Goal: Information Seeking & Learning: Learn about a topic

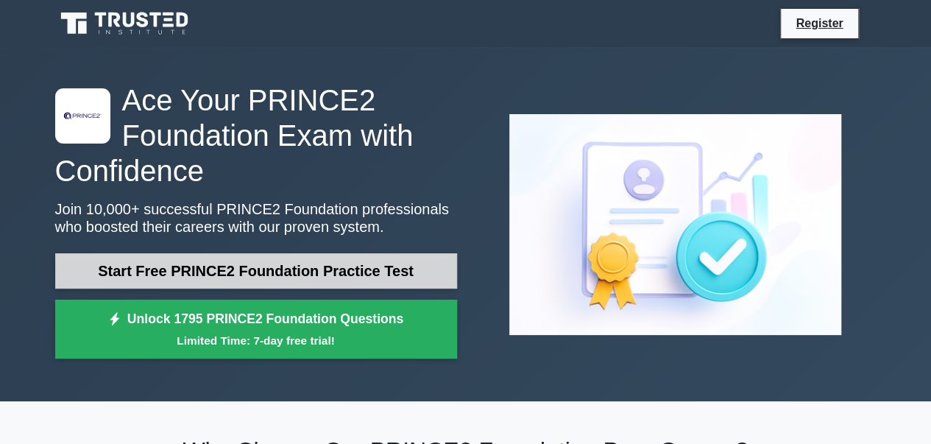
click at [358, 272] on link "Start Free PRINCE2 Foundation Practice Test" at bounding box center [256, 270] width 402 height 35
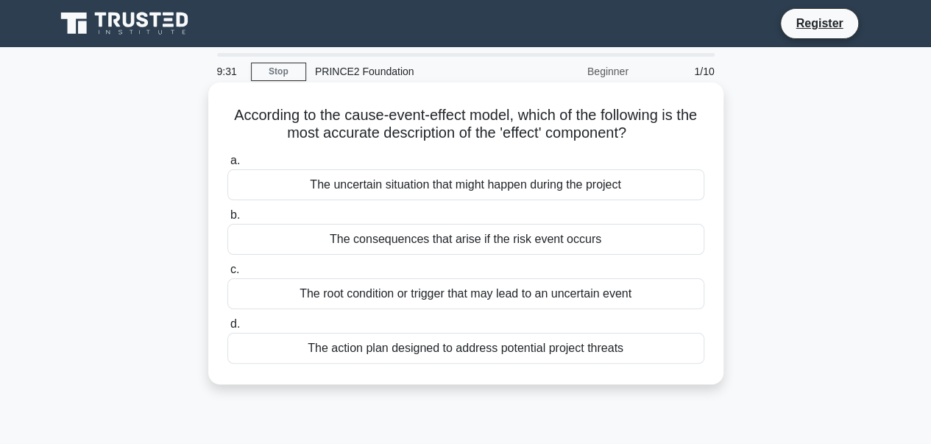
click at [390, 286] on div "The root condition or trigger that may lead to an uncertain event" at bounding box center [465, 293] width 477 height 31
click at [227, 275] on input "c. The root condition or trigger that may lead to an uncertain event" at bounding box center [227, 270] width 0 height 10
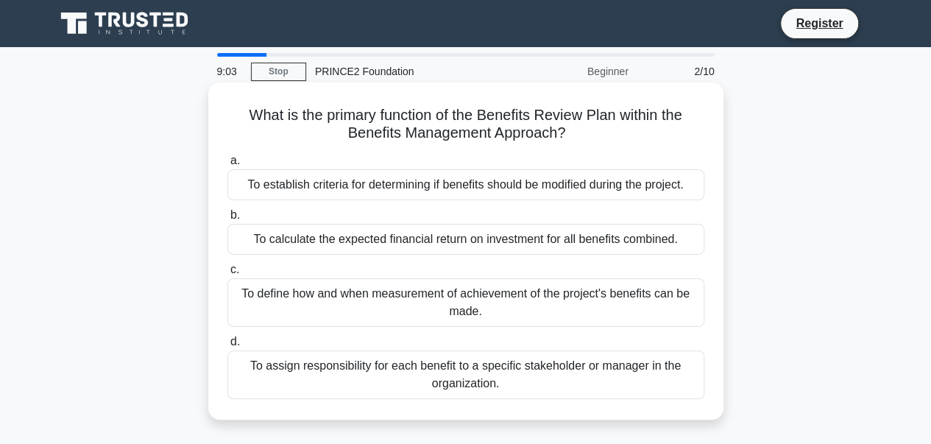
click at [427, 247] on div "To calculate the expected financial return on investment for all benefits combi…" at bounding box center [465, 239] width 477 height 31
click at [227, 220] on input "b. To calculate the expected financial return on investment for all benefits co…" at bounding box center [227, 215] width 0 height 10
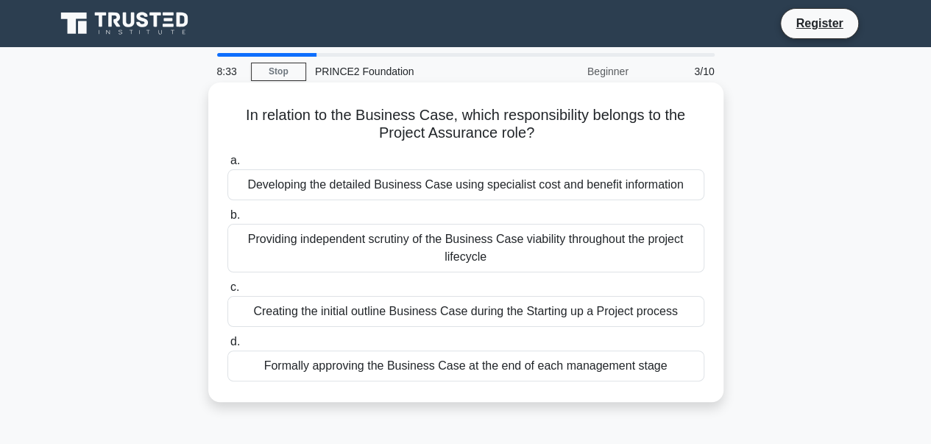
click at [513, 189] on div "Developing the detailed Business Case using specialist cost and benefit informa…" at bounding box center [465, 184] width 477 height 31
click at [227, 166] on input "a. Developing the detailed Business Case using specialist cost and benefit info…" at bounding box center [227, 161] width 0 height 10
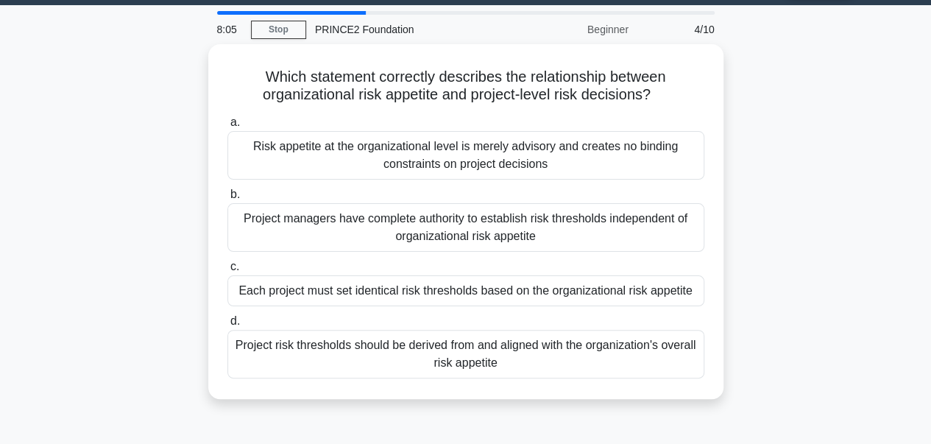
scroll to position [43, 0]
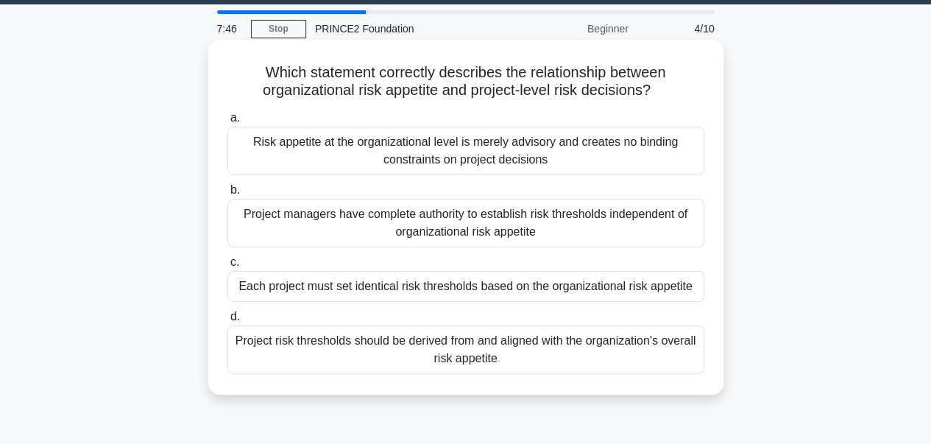
click at [480, 341] on div "Project risk thresholds should be derived from and aligned with the organizatio…" at bounding box center [465, 349] width 477 height 49
click at [227, 322] on input "d. Project risk thresholds should be derived from and aligned with the organiza…" at bounding box center [227, 317] width 0 height 10
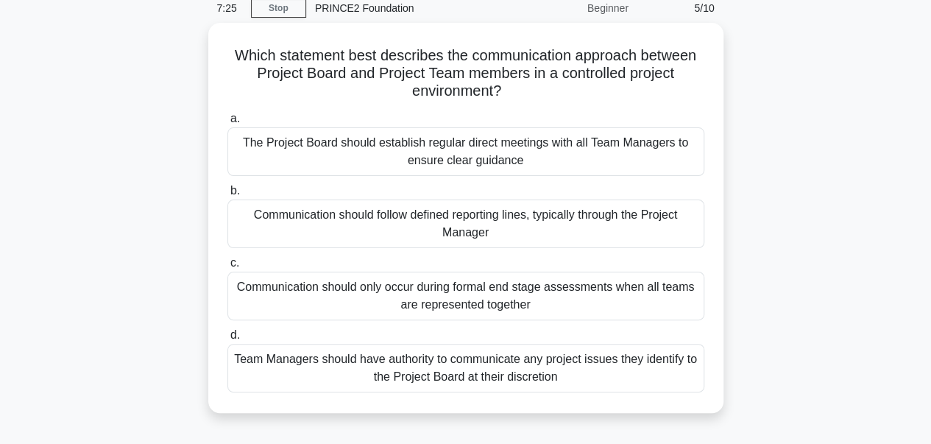
scroll to position [62, 0]
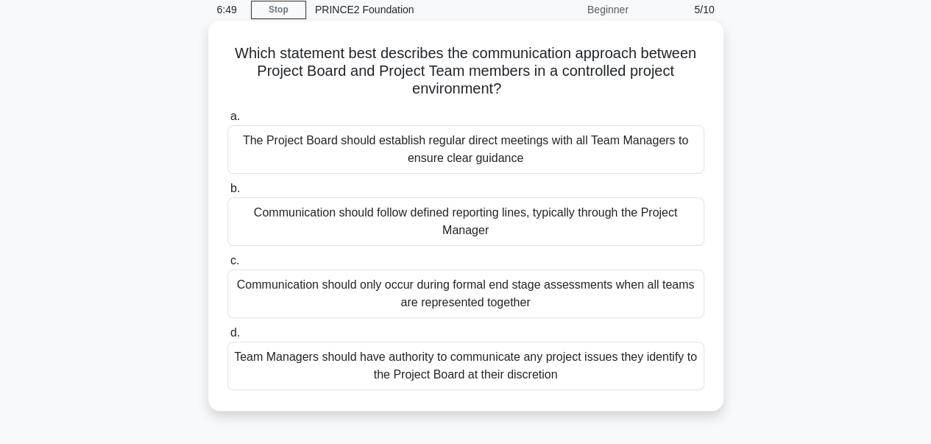
click at [500, 222] on div "Communication should follow defined reporting lines, typically through the Proj…" at bounding box center [465, 221] width 477 height 49
click at [227, 194] on input "b. Communication should follow defined reporting lines, typically through the P…" at bounding box center [227, 189] width 0 height 10
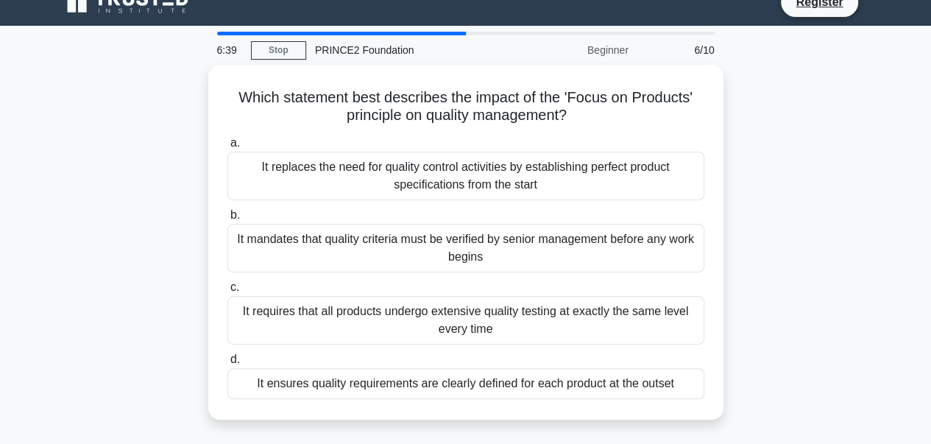
scroll to position [22, 0]
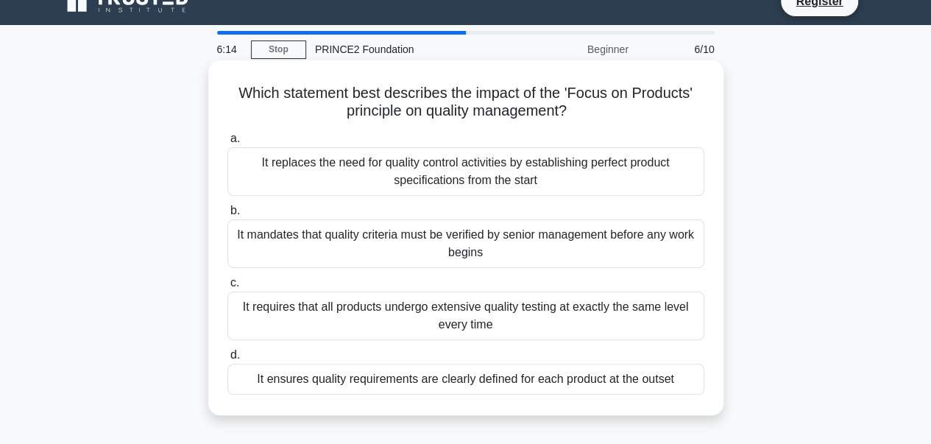
click at [488, 386] on div "It ensures quality requirements are clearly defined for each product at the out…" at bounding box center [465, 379] width 477 height 31
click at [227, 360] on input "d. It ensures quality requirements are clearly defined for each product at the …" at bounding box center [227, 355] width 0 height 10
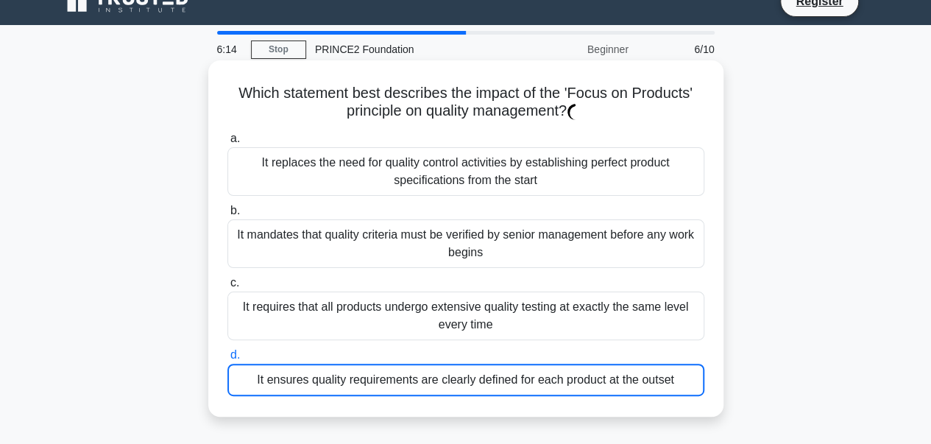
scroll to position [0, 0]
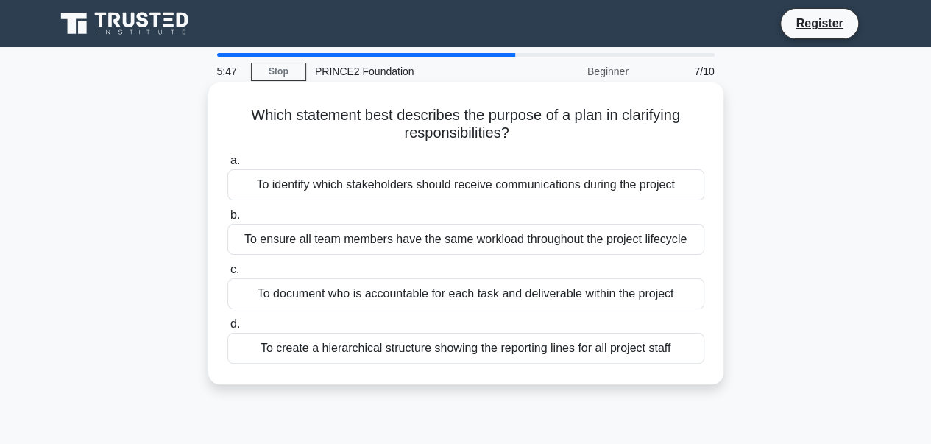
click at [570, 300] on div "To document who is accountable for each task and deliverable within the project" at bounding box center [465, 293] width 477 height 31
click at [227, 275] on input "c. To document who is accountable for each task and deliverable within the proj…" at bounding box center [227, 270] width 0 height 10
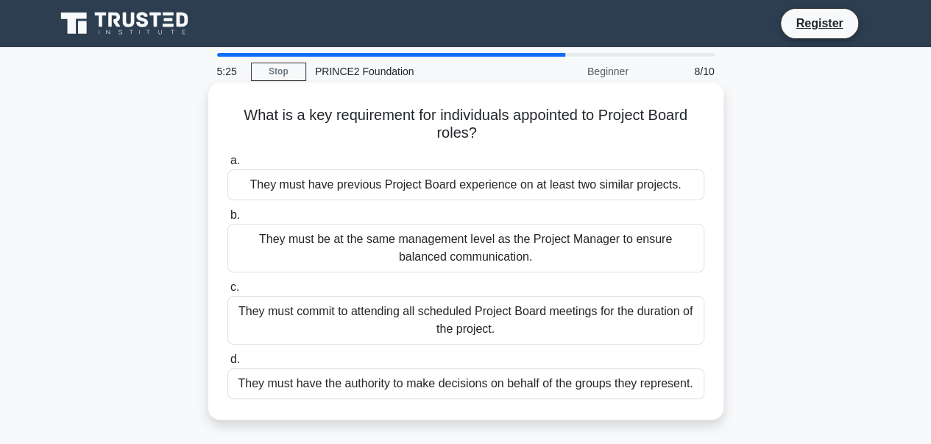
click at [575, 314] on div "They must commit to attending all scheduled Project Board meetings for the dura…" at bounding box center [465, 320] width 477 height 49
click at [227, 292] on input "c. They must commit to attending all scheduled Project Board meetings for the d…" at bounding box center [227, 288] width 0 height 10
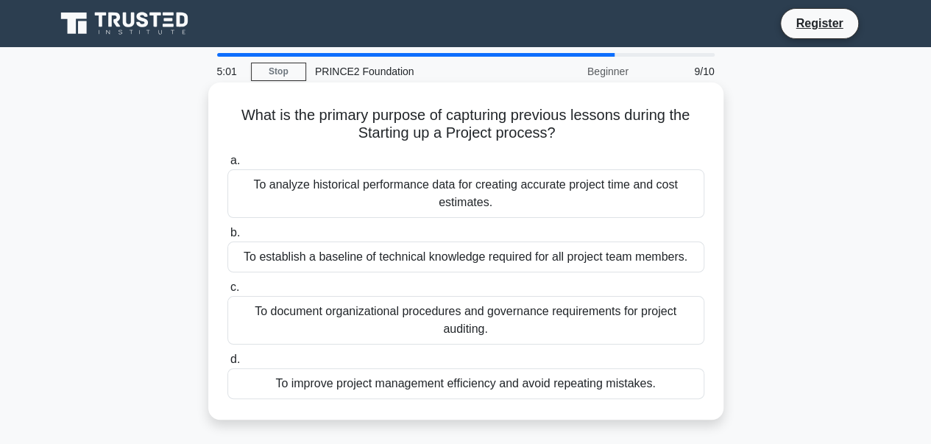
click at [573, 386] on div "To improve project management efficiency and avoid repeating mistakes." at bounding box center [465, 383] width 477 height 31
click at [227, 364] on input "d. To improve project management efficiency and avoid repeating mistakes." at bounding box center [227, 360] width 0 height 10
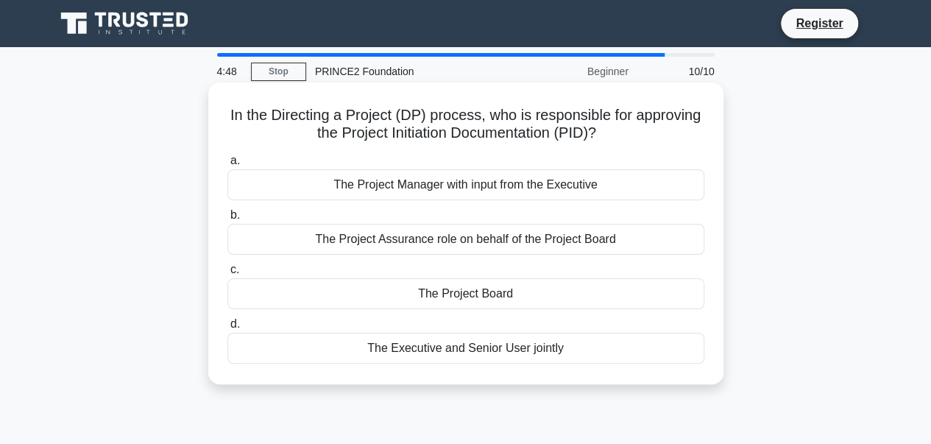
click at [603, 281] on div "The Project Board" at bounding box center [465, 293] width 477 height 31
click at [227, 275] on input "c. The Project Board" at bounding box center [227, 270] width 0 height 10
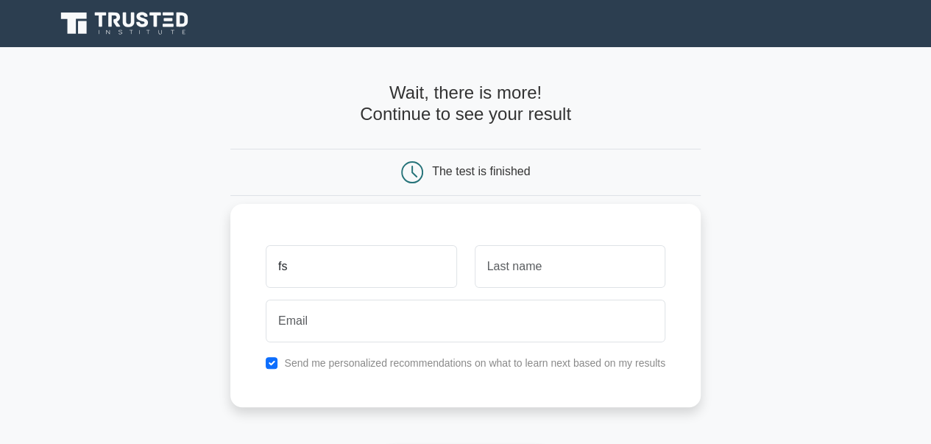
type input "fs"
click at [602, 281] on input "text" at bounding box center [570, 266] width 191 height 43
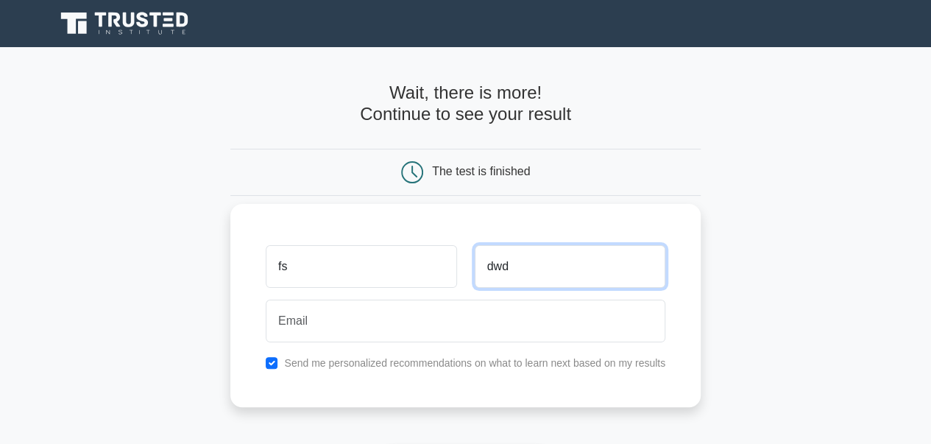
type input "dwd"
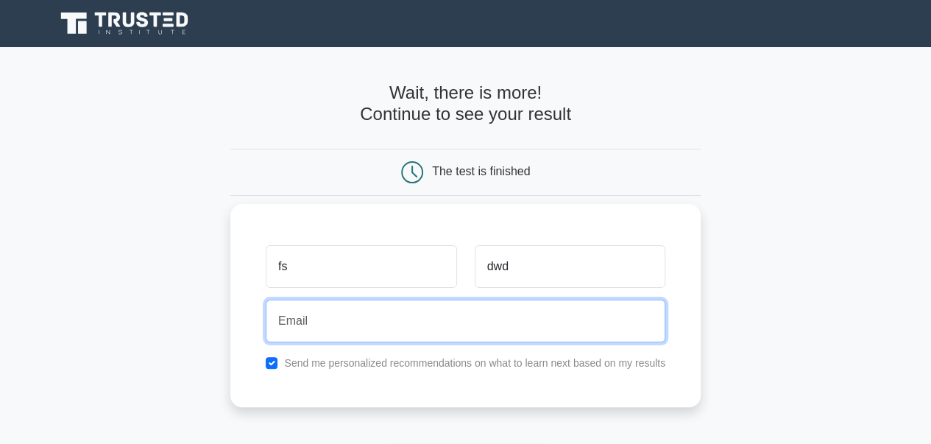
click at [520, 325] on input "email" at bounding box center [466, 321] width 400 height 43
type input "[EMAIL_ADDRESS][DOMAIN_NAME]"
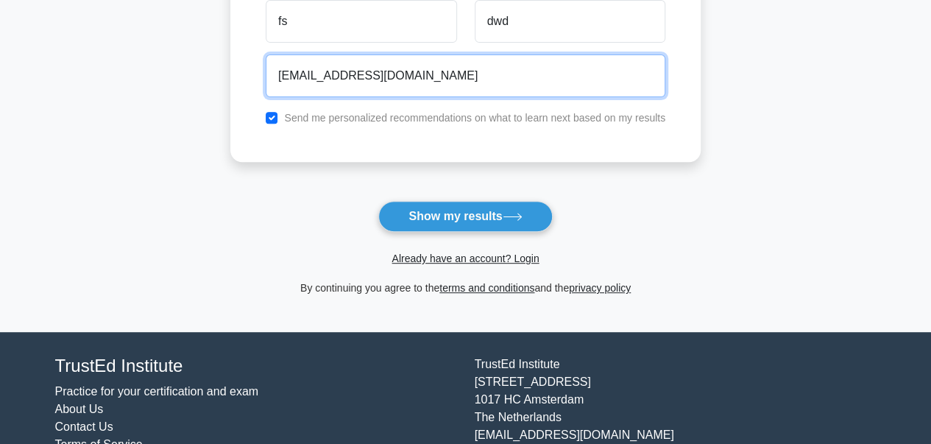
scroll to position [247, 0]
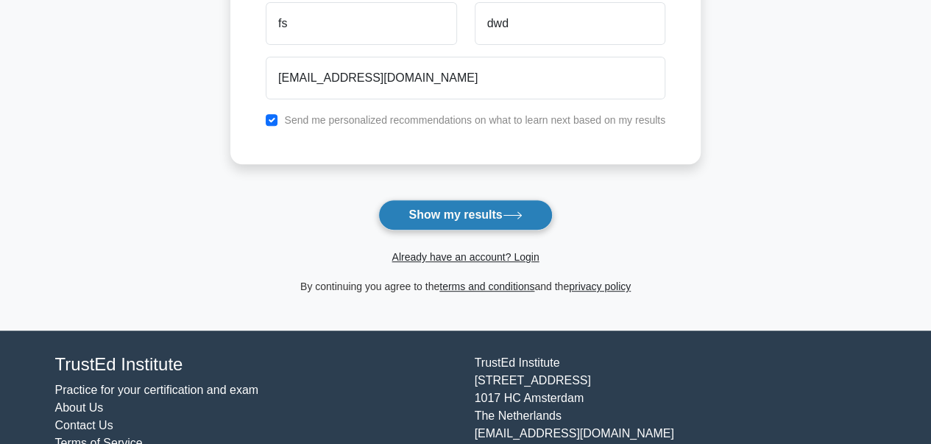
click at [481, 214] on button "Show my results" at bounding box center [465, 214] width 174 height 31
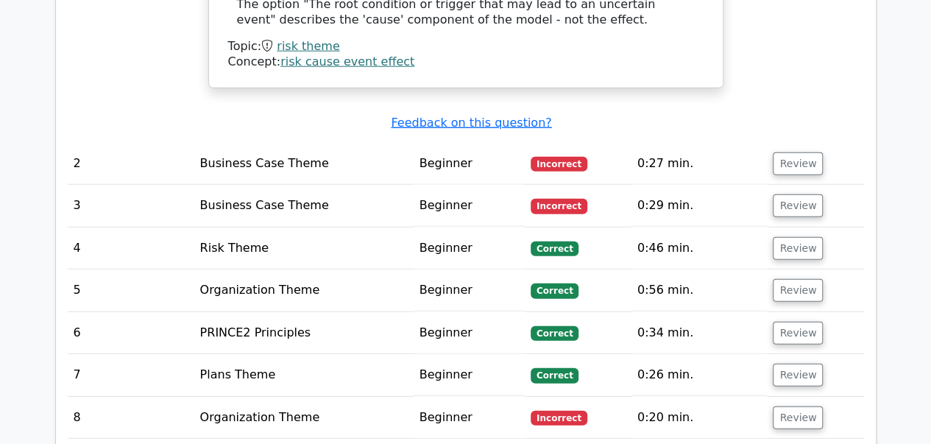
scroll to position [1894, 0]
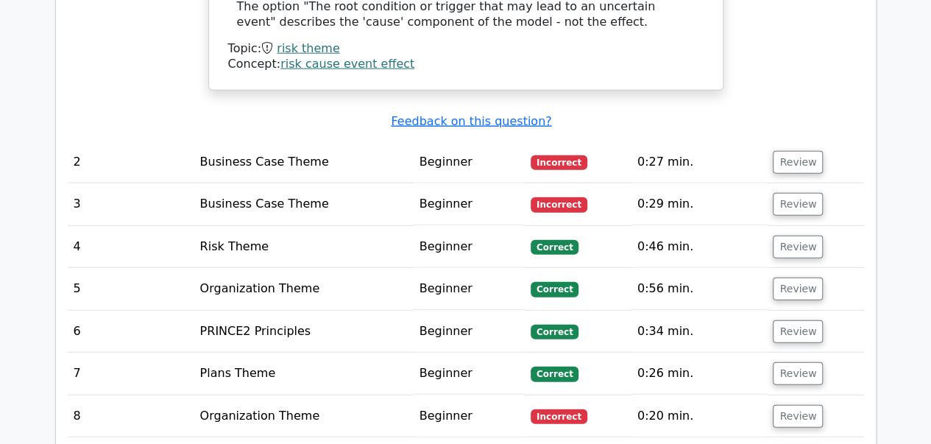
click at [448, 141] on td "Beginner" at bounding box center [469, 162] width 111 height 42
click at [313, 141] on td "Business Case Theme" at bounding box center [303, 162] width 219 height 42
click at [804, 151] on button "Review" at bounding box center [798, 162] width 50 height 23
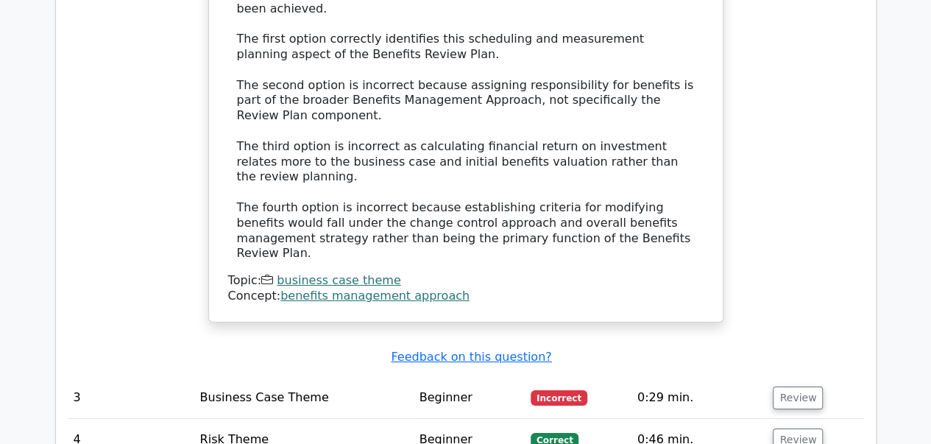
scroll to position [2515, 0]
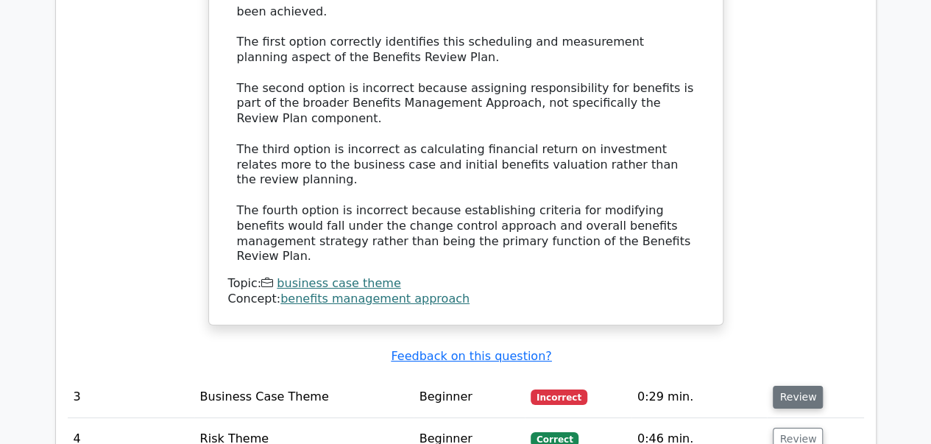
click at [797, 386] on button "Review" at bounding box center [798, 397] width 50 height 23
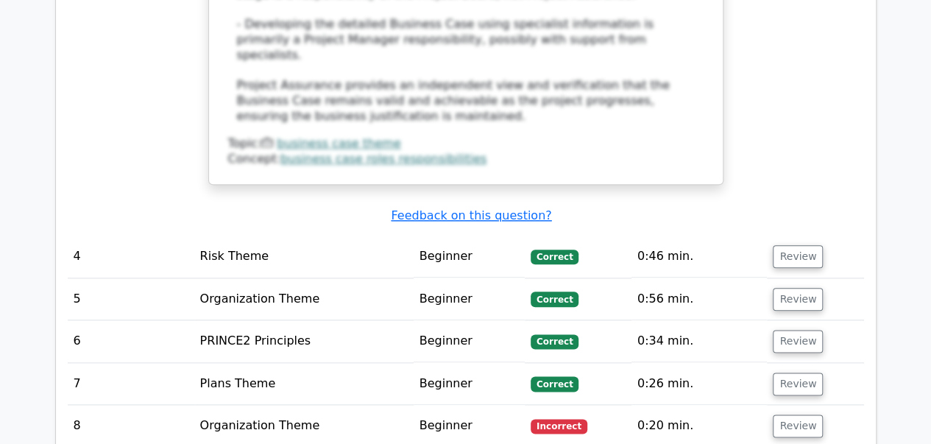
scroll to position [3530, 0]
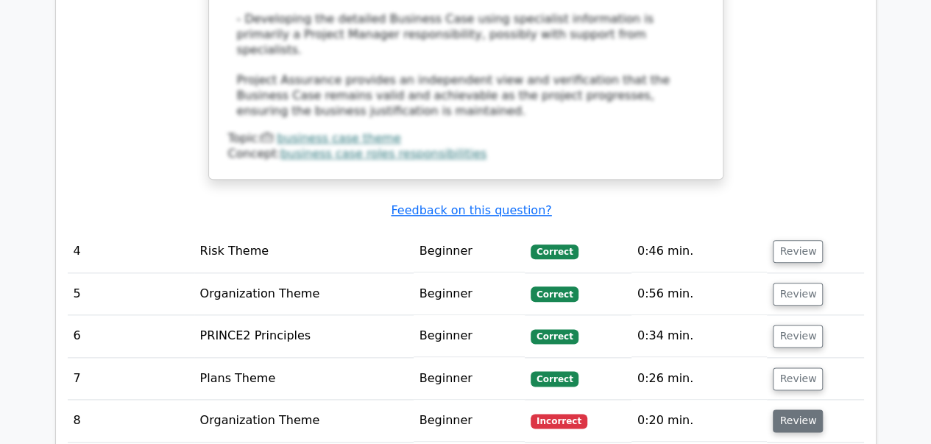
click at [795, 409] on button "Review" at bounding box center [798, 420] width 50 height 23
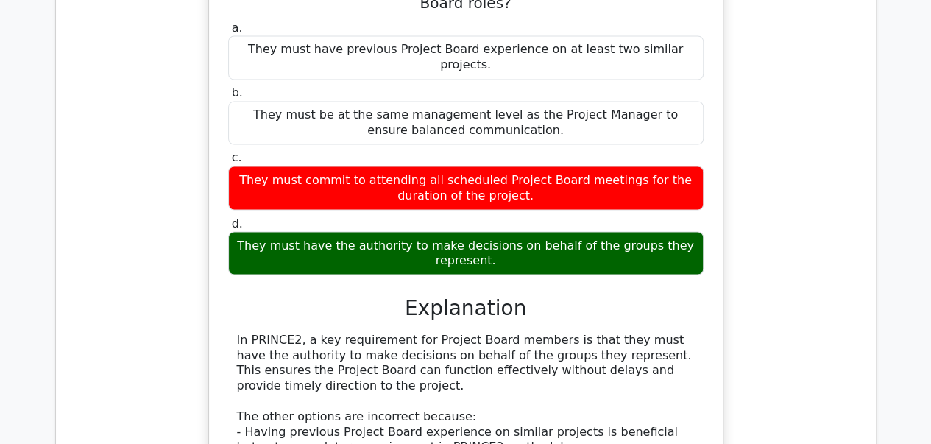
scroll to position [3887, 0]
